Goal: Task Accomplishment & Management: Manage account settings

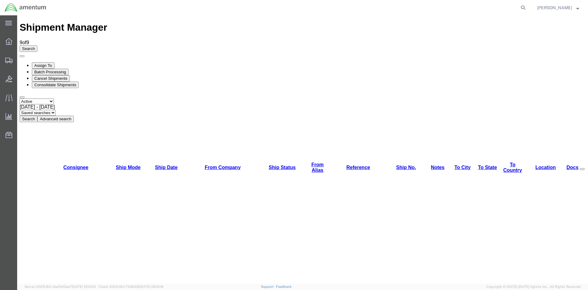
click at [37, 116] on button "Search" at bounding box center [29, 119] width 18 height 6
drag, startPoint x: 207, startPoint y: 55, endPoint x: 189, endPoint y: 40, distance: 23.2
click at [37, 116] on button "Search" at bounding box center [29, 119] width 18 height 6
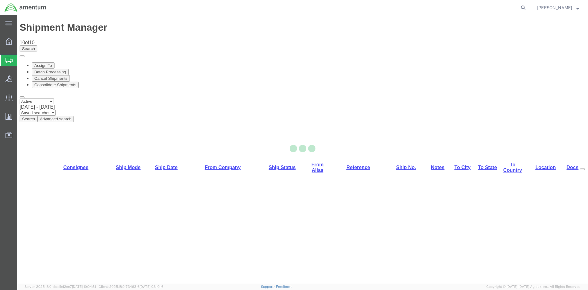
select select "42668"
select select "42679"
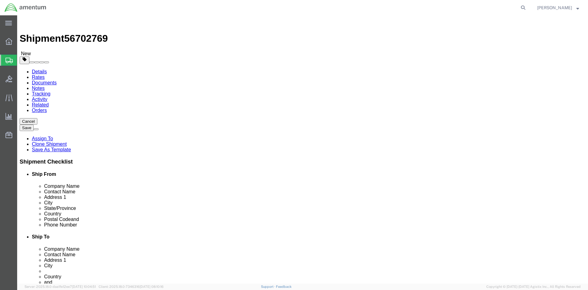
click link "Special Services"
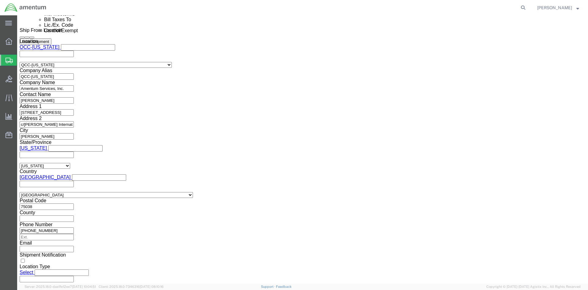
scroll to position [429, 0]
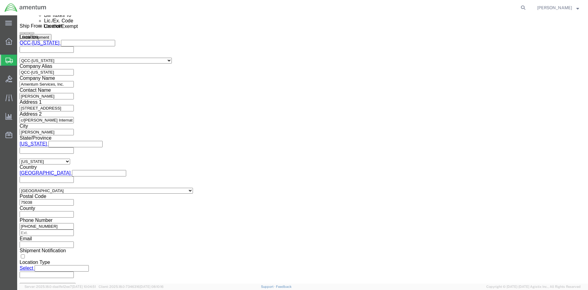
click select "Select AES-Direct EEI Carrier File EEI EEI Exempt"
select select "AESD"
click select "Select AES-Direct EEI Carrier File EEI EEI Exempt"
click button "Rate Shipment"
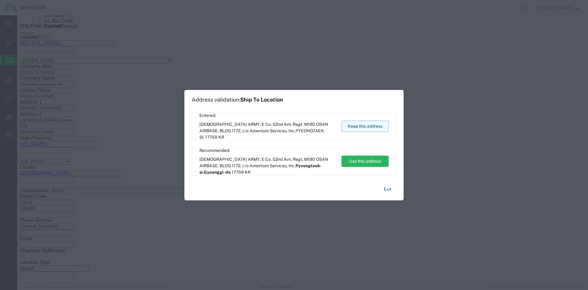
click at [367, 129] on button "Keep this address" at bounding box center [365, 125] width 47 height 11
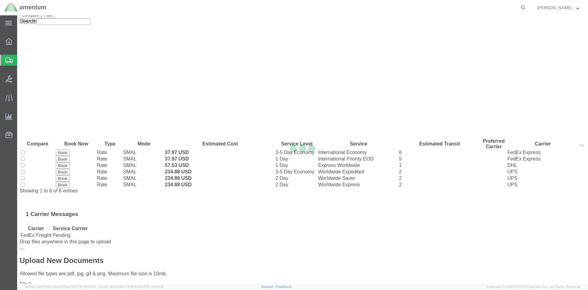
scroll to position [0, 0]
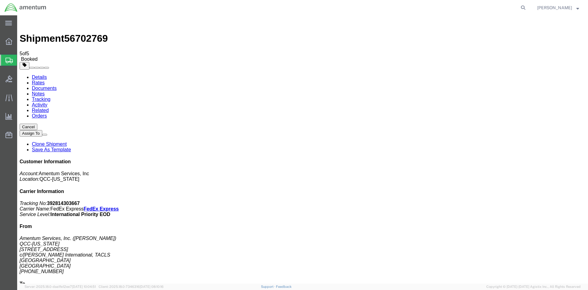
drag, startPoint x: 219, startPoint y: 134, endPoint x: 228, endPoint y: 133, distance: 8.6
drag, startPoint x: 218, startPoint y: 131, endPoint x: 247, endPoint y: 131, distance: 29.4
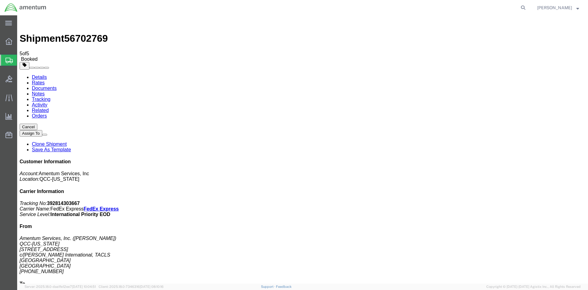
click at [21, 40] on span "Overview" at bounding box center [19, 41] width 4 height 12
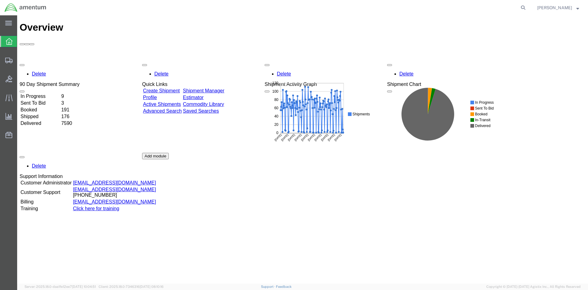
click at [211, 88] on link "Shipment Manager" at bounding box center [203, 90] width 41 height 5
